Goal: Information Seeking & Learning: Check status

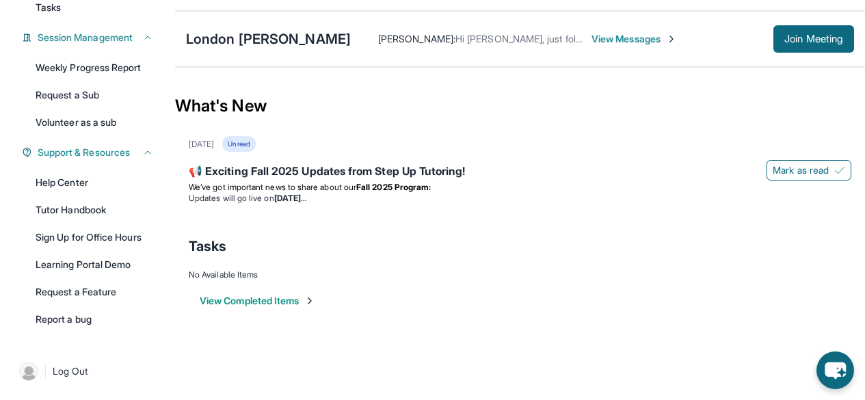
scroll to position [202, 0]
click at [239, 113] on div "What's New" at bounding box center [520, 106] width 690 height 60
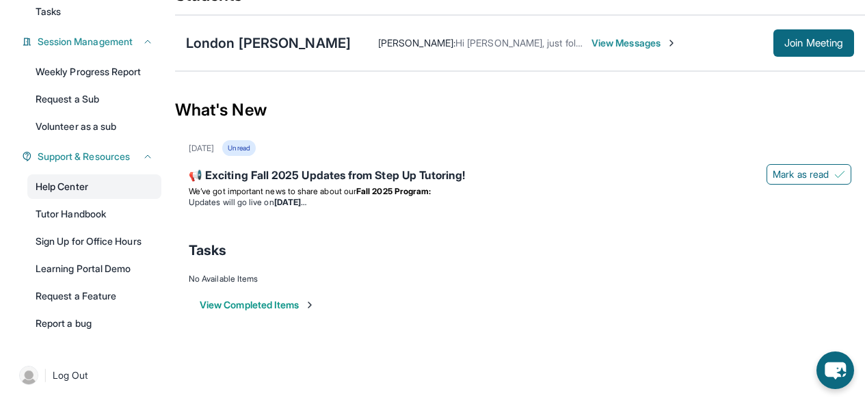
scroll to position [186, 0]
click at [284, 313] on button "View Completed Items" at bounding box center [258, 306] width 116 height 14
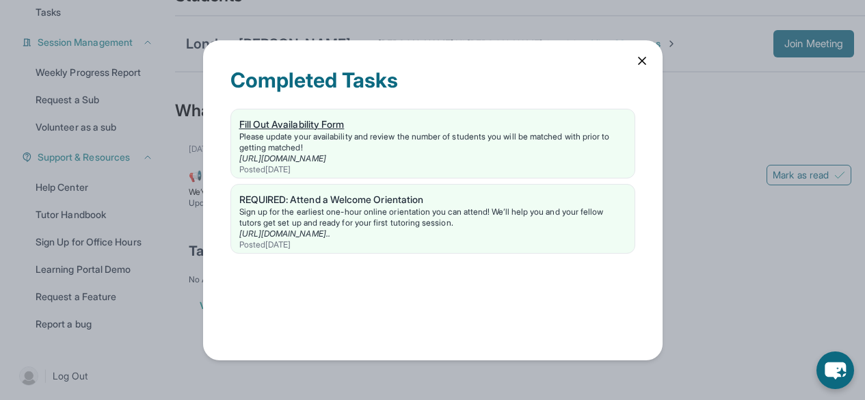
click at [316, 128] on div "Fill Out Availability Form" at bounding box center [432, 125] width 387 height 14
click at [633, 60] on div "Completed Tasks Fill Out Availability Form Please update your availability and …" at bounding box center [433, 200] width 460 height 320
click at [639, 59] on icon at bounding box center [642, 61] width 14 height 14
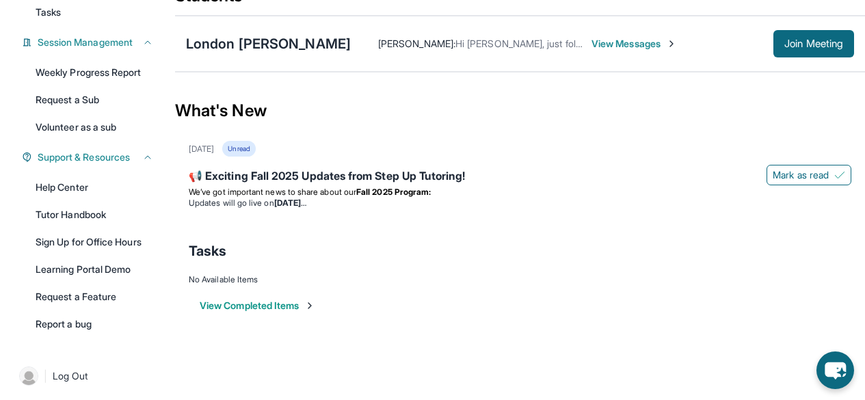
click at [213, 155] on div "[DATE]" at bounding box center [201, 149] width 25 height 11
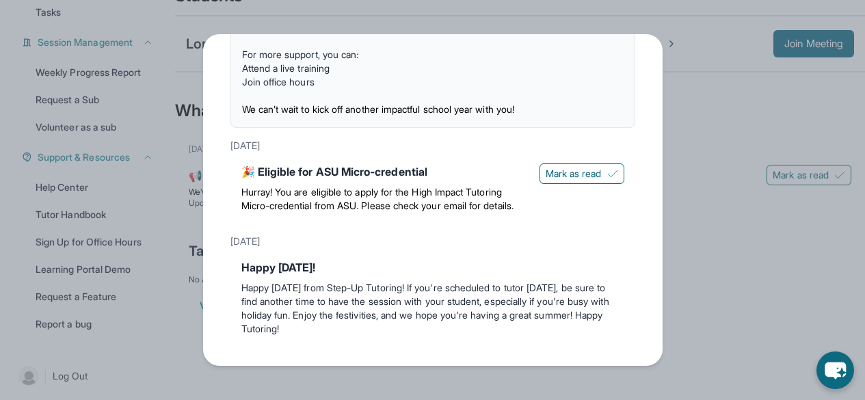
scroll to position [250, 0]
click at [386, 163] on div "🎉 Eligible for ASU Micro-credential" at bounding box center [384, 171] width 287 height 16
